Goal: Task Accomplishment & Management: Complete application form

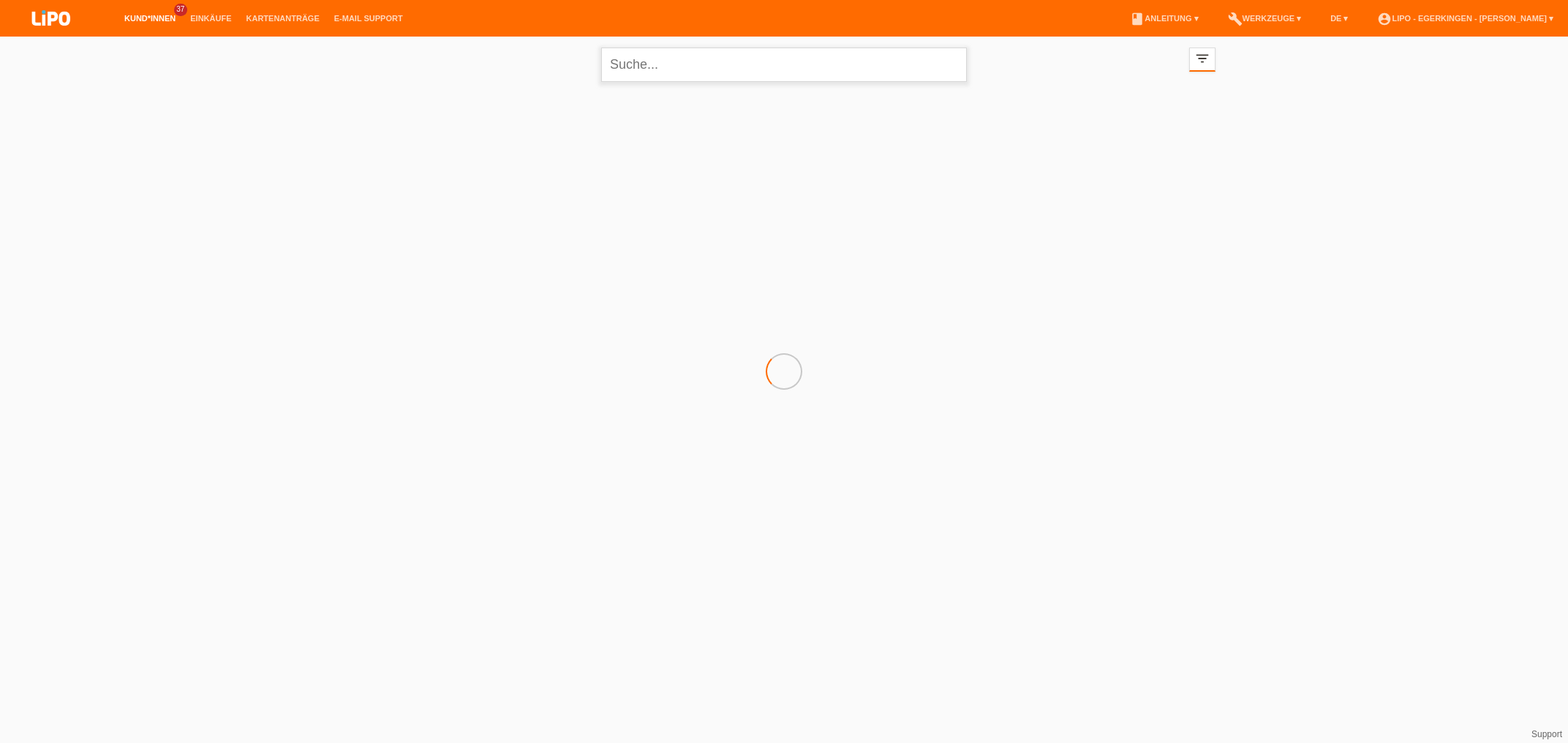
click at [677, 61] on input "text" at bounding box center [784, 64] width 366 height 34
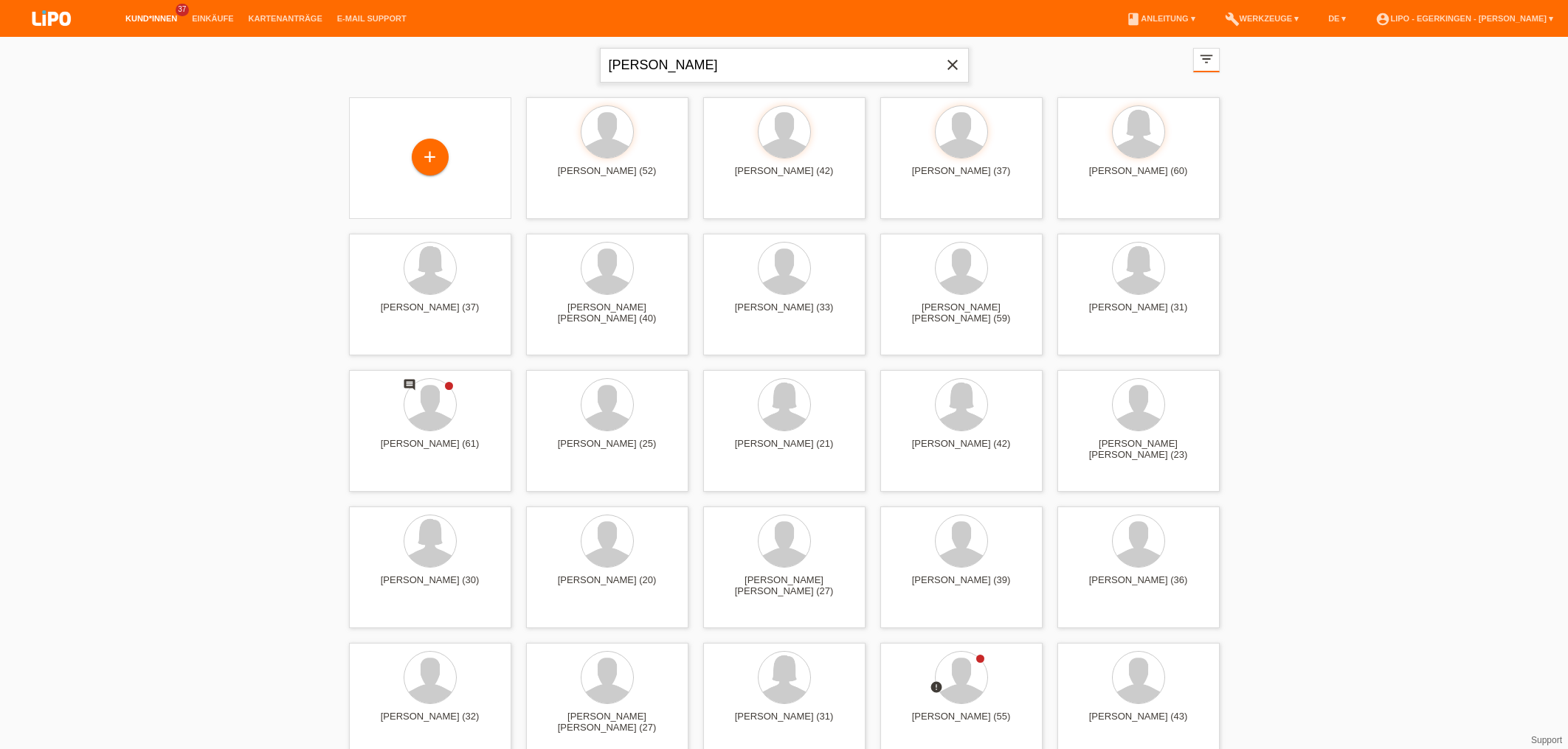
type input "berisha"
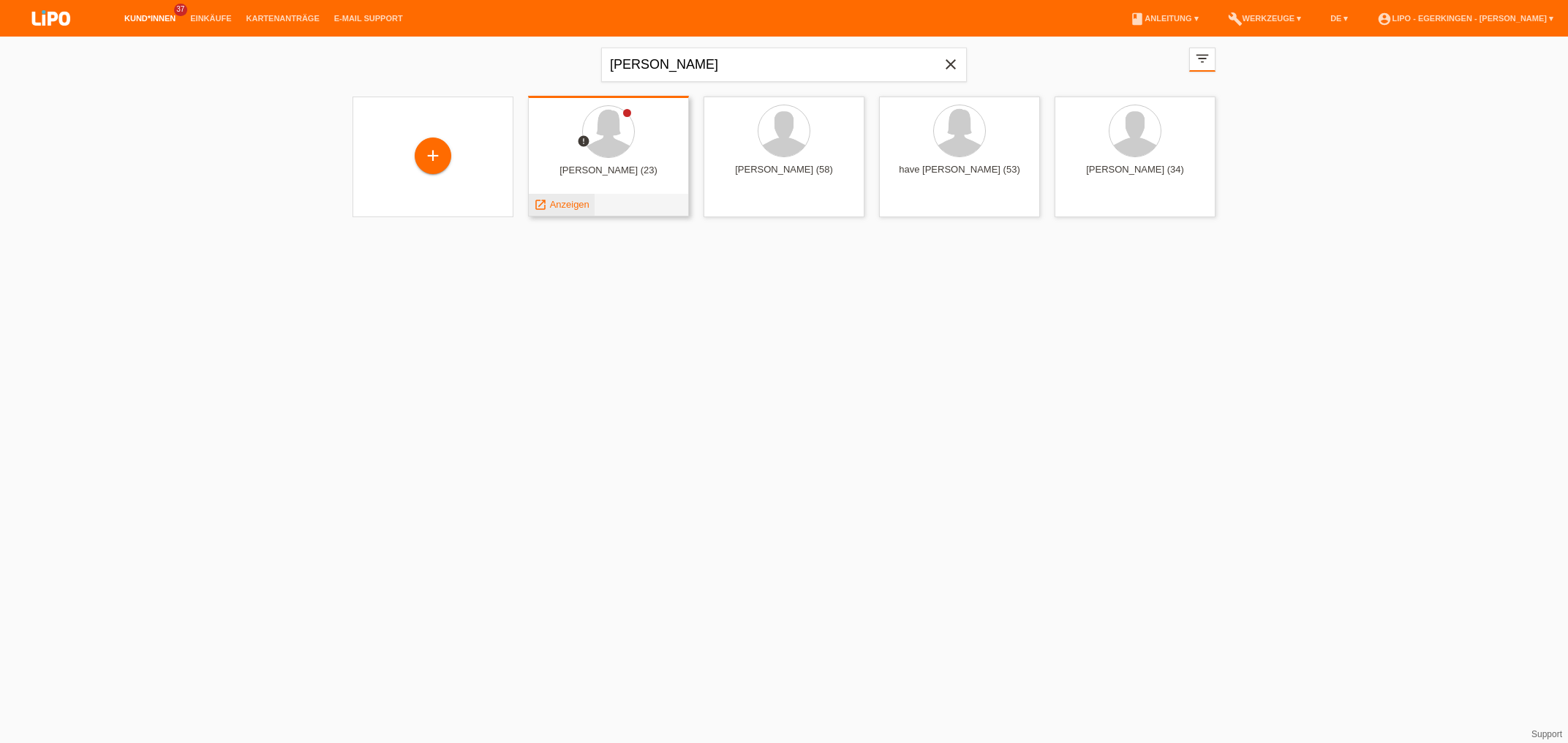
click at [577, 205] on span "Anzeigen" at bounding box center [570, 204] width 40 height 11
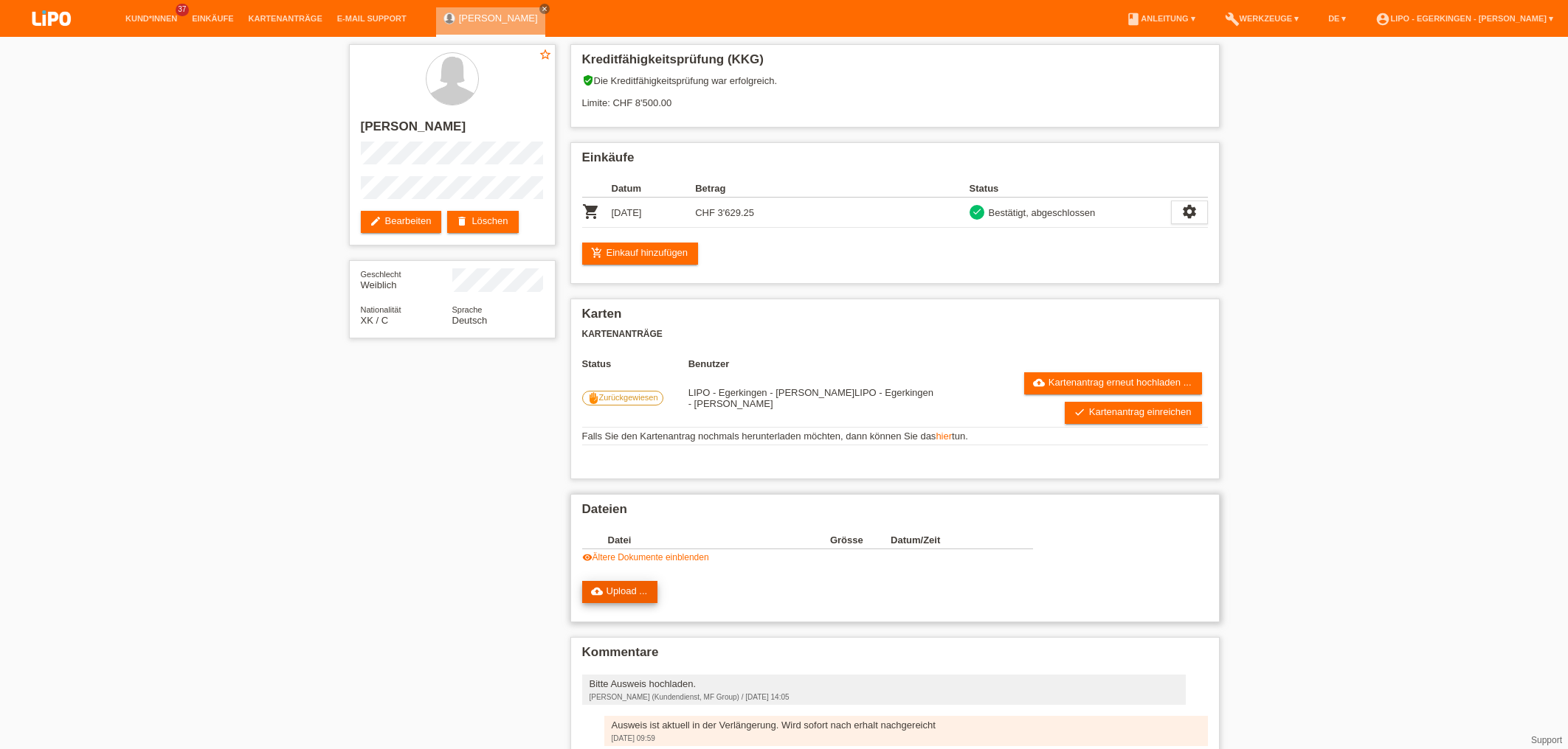
click at [615, 603] on link "cloud_upload Upload ..." at bounding box center [620, 592] width 76 height 23
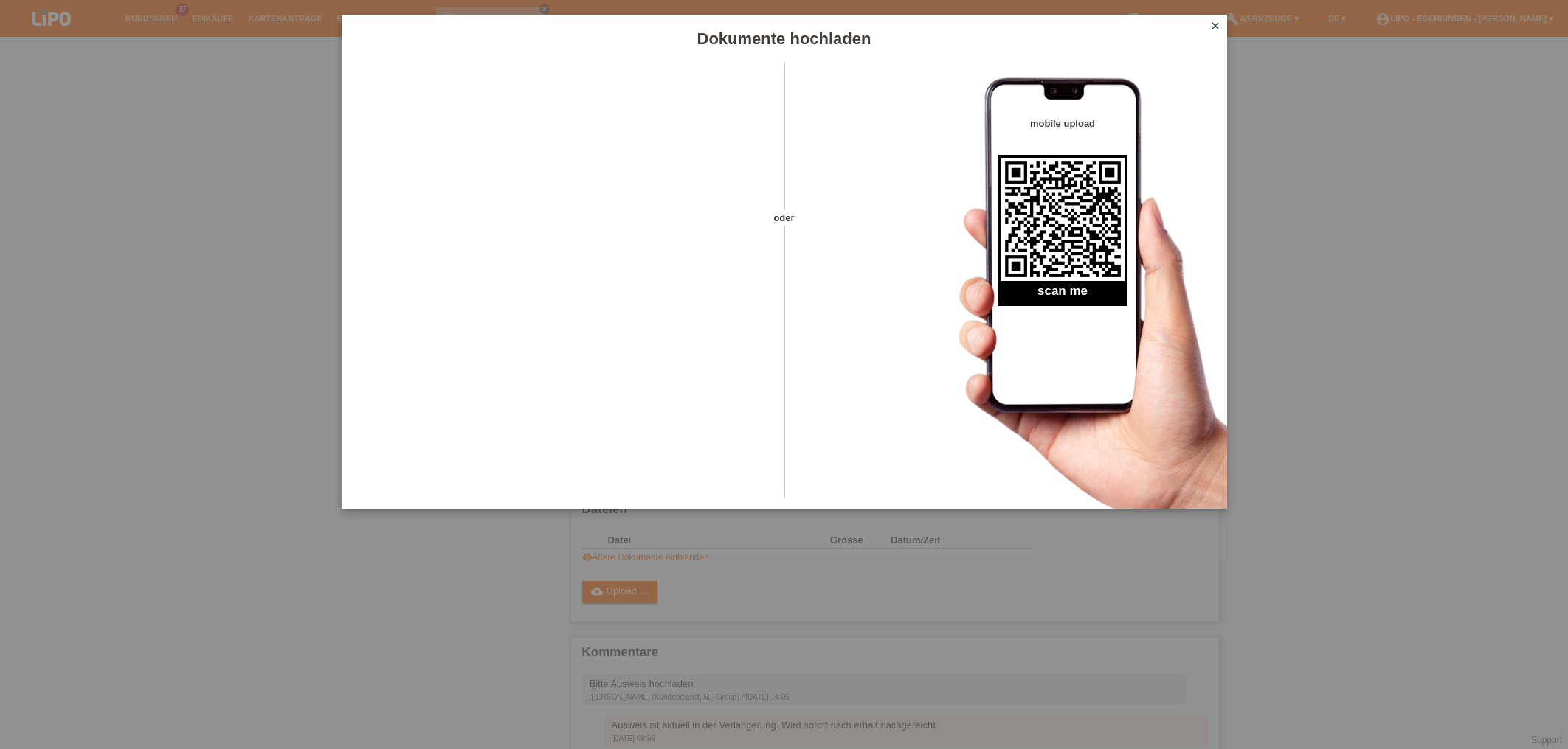
click at [1213, 22] on icon "close" at bounding box center [1215, 25] width 12 height 12
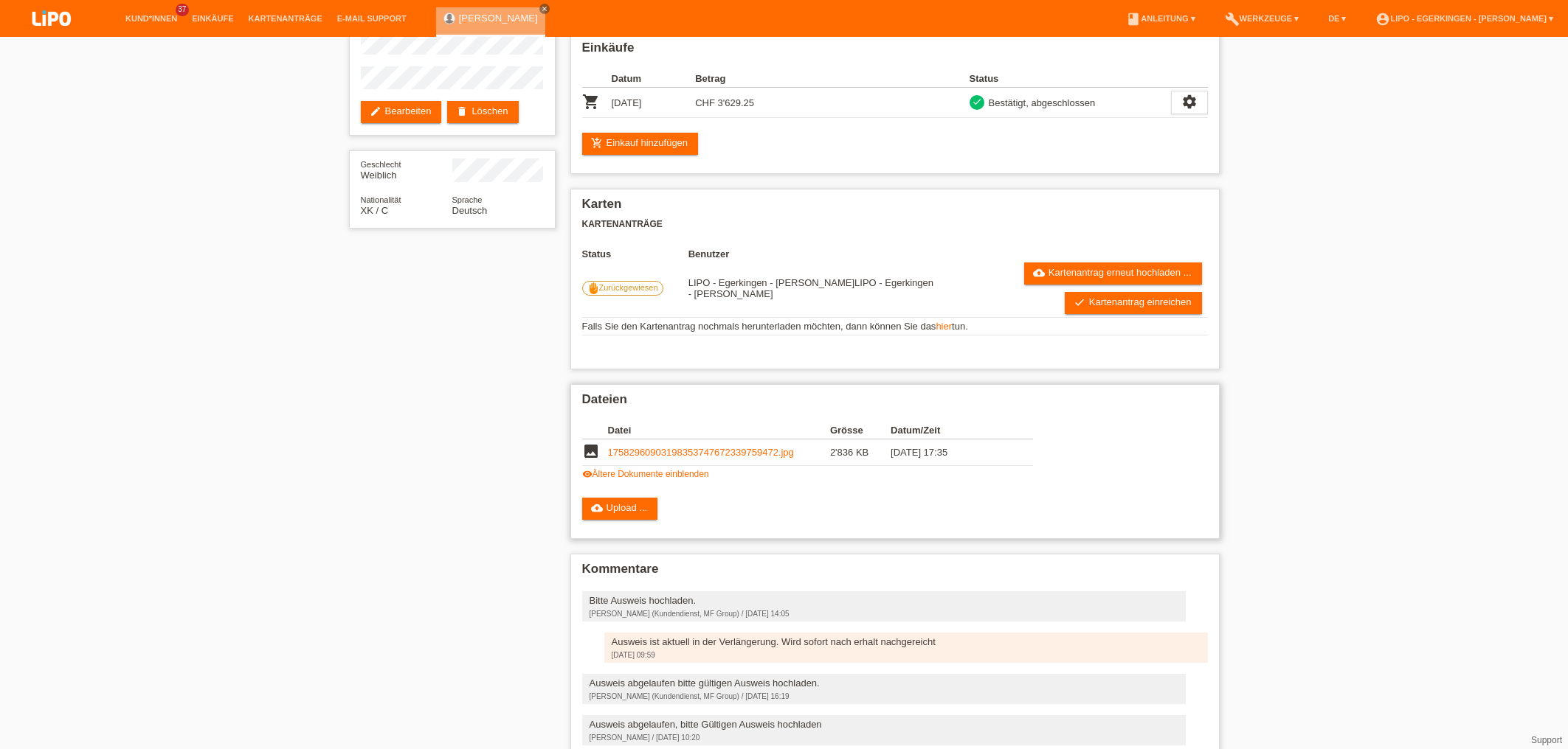
scroll to position [200, 0]
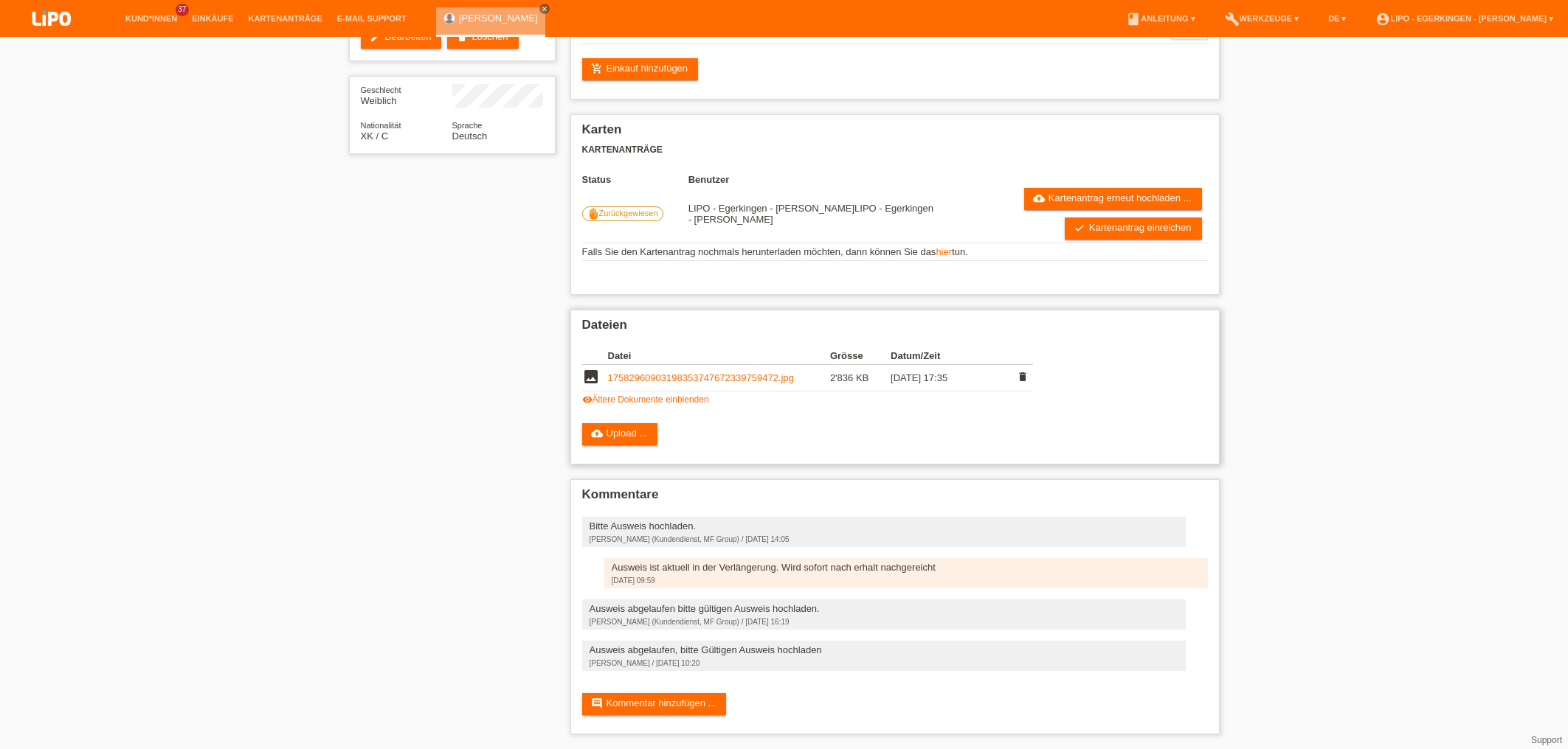
click at [699, 365] on td "17582960903198353747672339759472.jpg" at bounding box center [719, 377] width 222 height 26
click at [703, 373] on link "17582960903198353747672339759472.jpg" at bounding box center [701, 377] width 186 height 11
click at [622, 433] on link "cloud_upload Upload ..." at bounding box center [620, 434] width 76 height 23
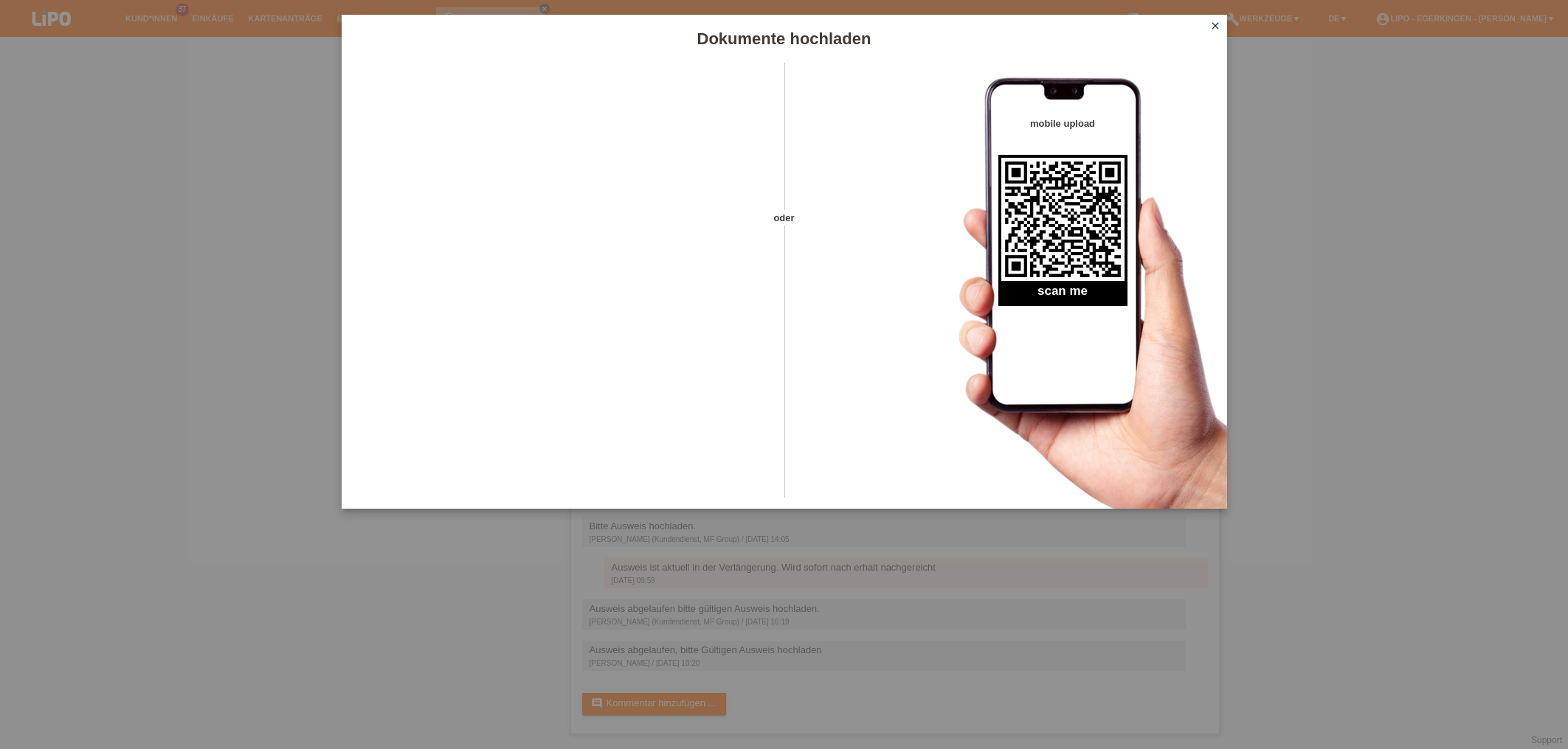
click at [1213, 21] on icon "close" at bounding box center [1215, 25] width 12 height 12
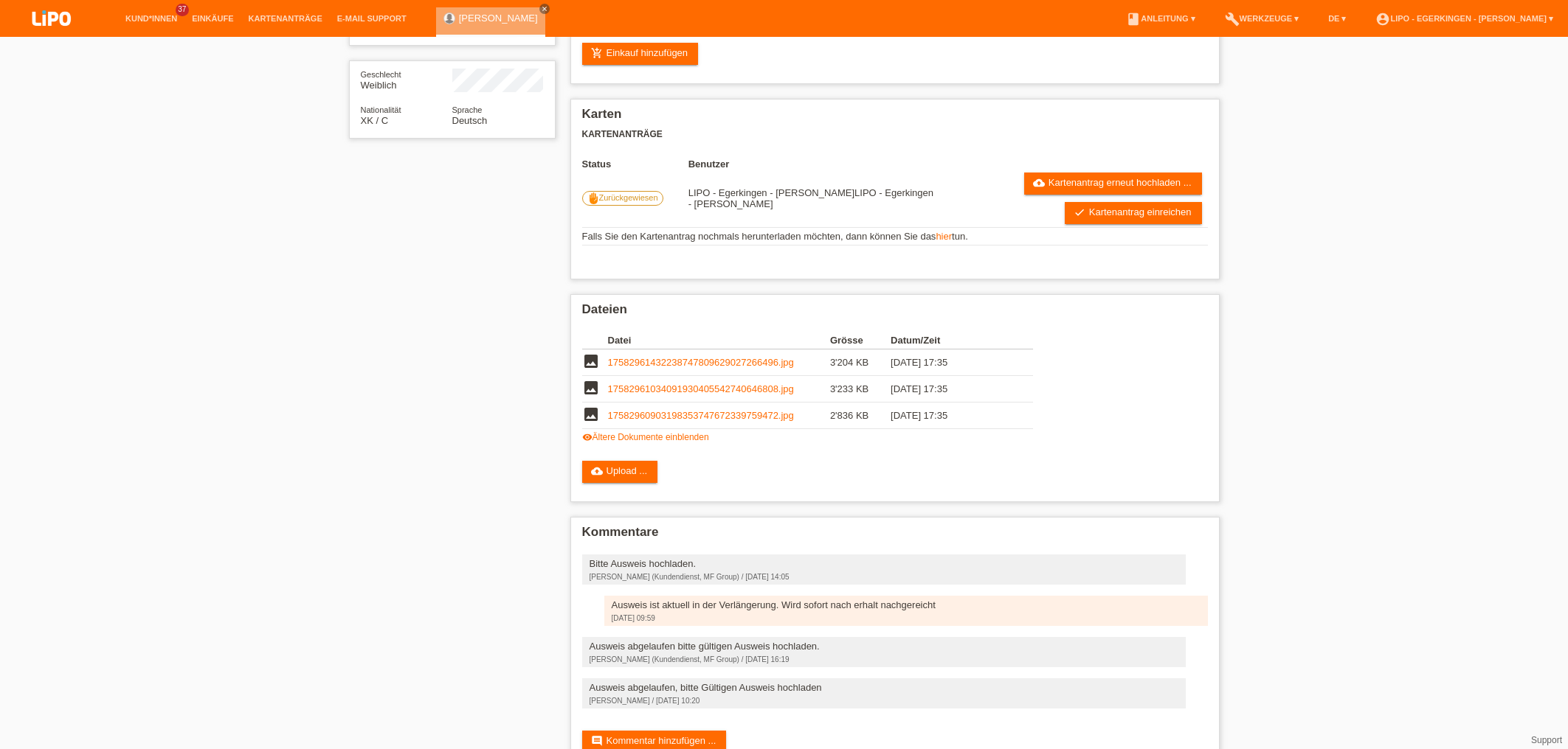
scroll to position [200, 0]
click at [722, 360] on td "17582961432238747809629027266496.jpg" at bounding box center [719, 363] width 222 height 26
click at [721, 368] on link "17582961432238747809629027266496.jpg" at bounding box center [701, 362] width 186 height 11
click at [723, 392] on link "17582961034091930405542740646808.jpg" at bounding box center [701, 388] width 186 height 11
click at [1022, 392] on icon "delete" at bounding box center [1023, 388] width 12 height 12
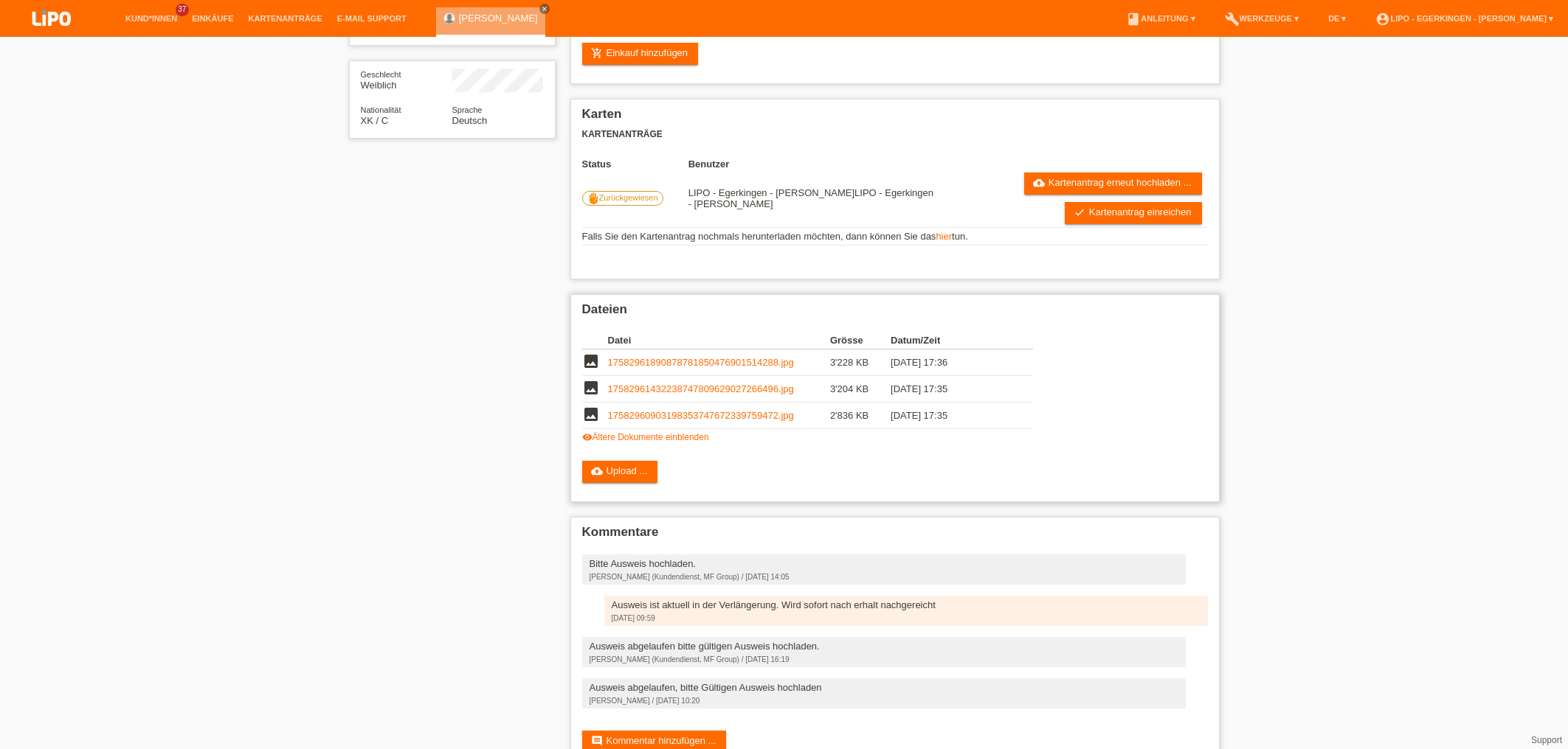
scroll to position [200, 0]
click at [734, 417] on link "17582960903198353747672339759472.jpg" at bounding box center [701, 415] width 186 height 11
click at [1022, 389] on icon "delete" at bounding box center [1023, 388] width 12 height 12
click at [1152, 419] on div "Datei Grösse Datum/Zeit image 17582961890878781850476901514288.jpg 3'228 KB 19.…" at bounding box center [895, 387] width 626 height 125
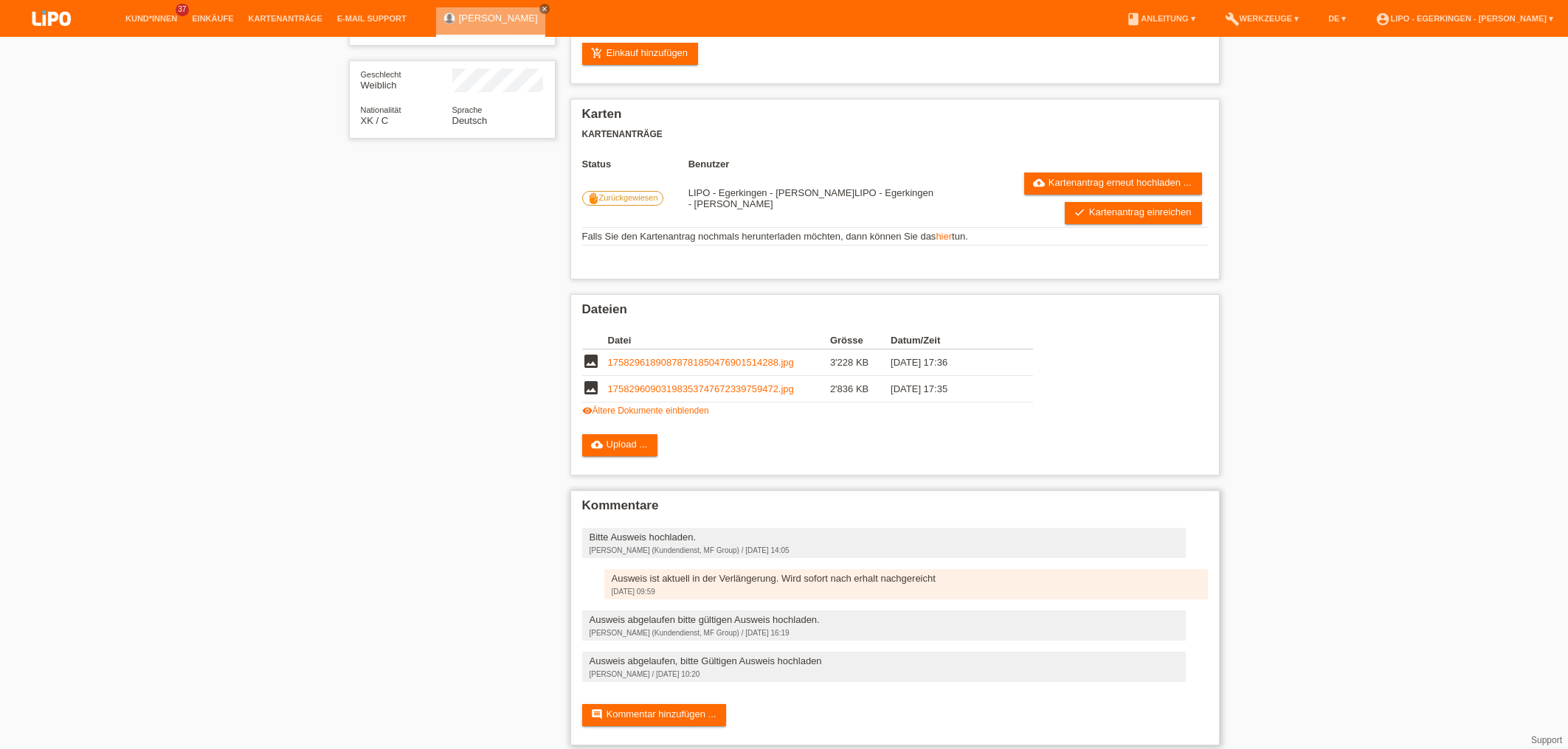
scroll to position [200, 0]
click at [722, 374] on td "17582961890878781850476901514288.jpg" at bounding box center [719, 363] width 222 height 26
click at [725, 368] on link "17582961890878781850476901514288.jpg" at bounding box center [701, 362] width 186 height 11
click at [694, 394] on link "17582960903198353747672339759472.jpg" at bounding box center [701, 388] width 186 height 11
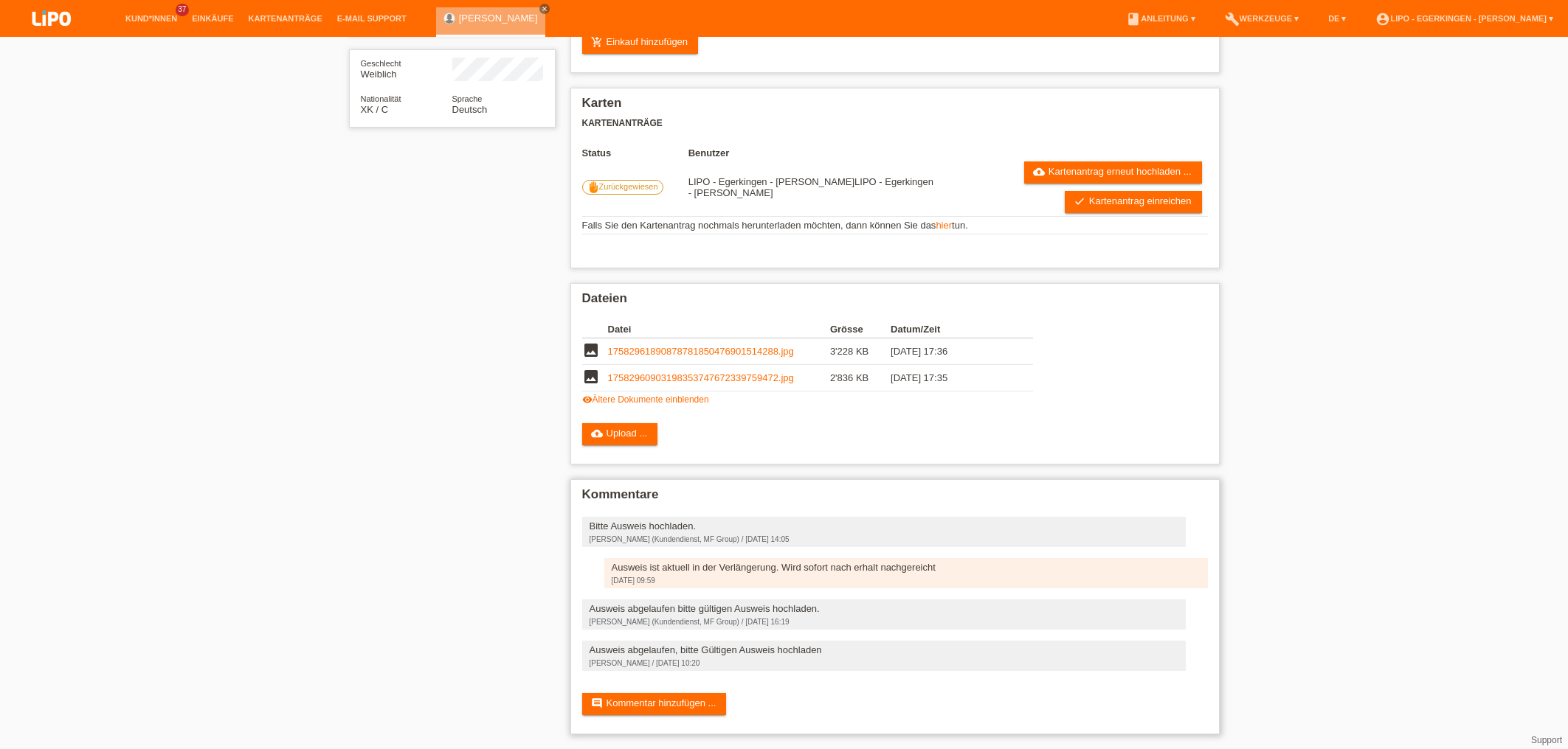
scroll to position [226, 0]
click at [1123, 191] on link "check Kartenantrag einreichen" at bounding box center [1134, 202] width 137 height 23
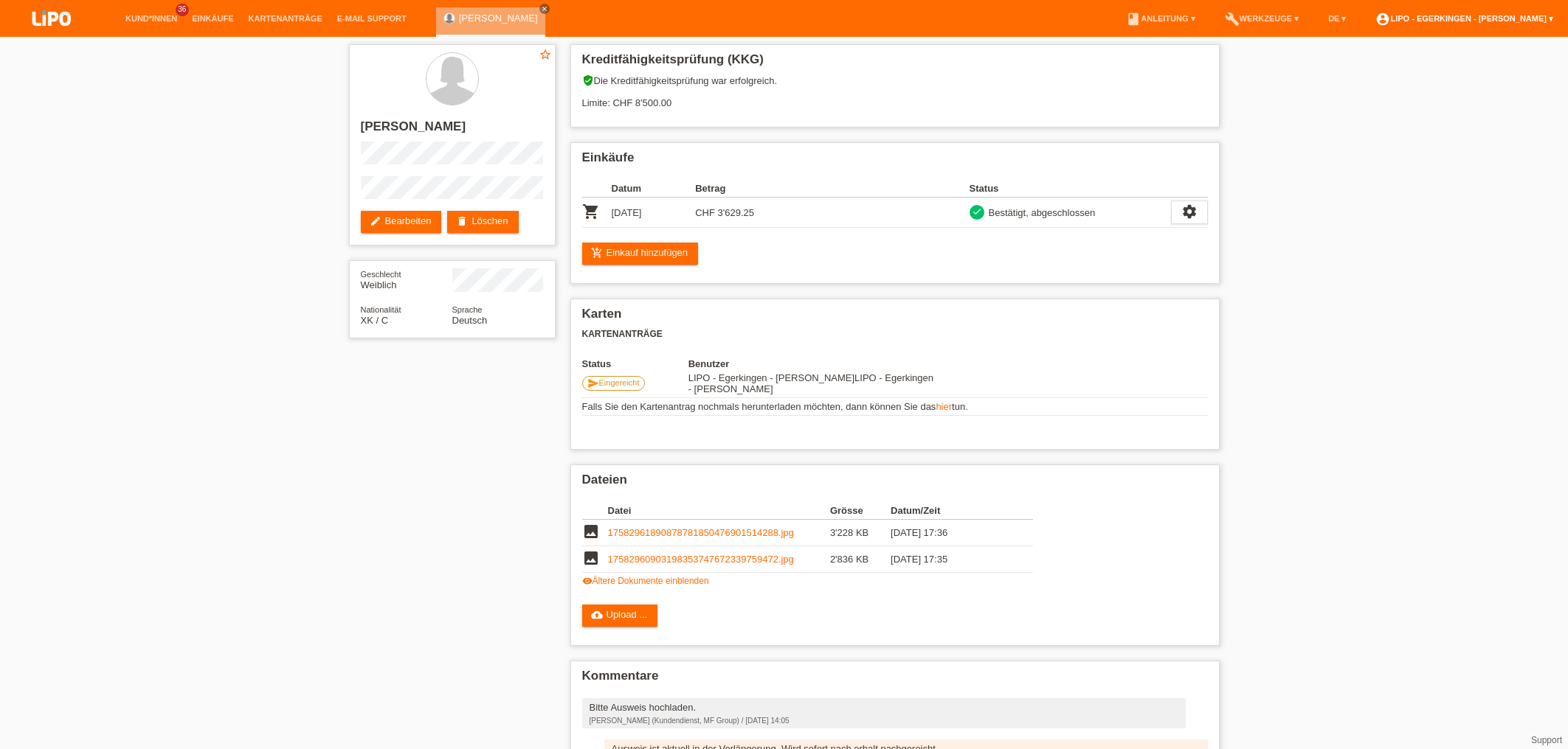
click at [1509, 14] on link "account_circle LIPO - Egerkingen - [PERSON_NAME] ▾" at bounding box center [1464, 18] width 192 height 9
click at [1390, 91] on link "Logout" at bounding box center [1378, 96] width 29 height 11
